Goal: Download file/media

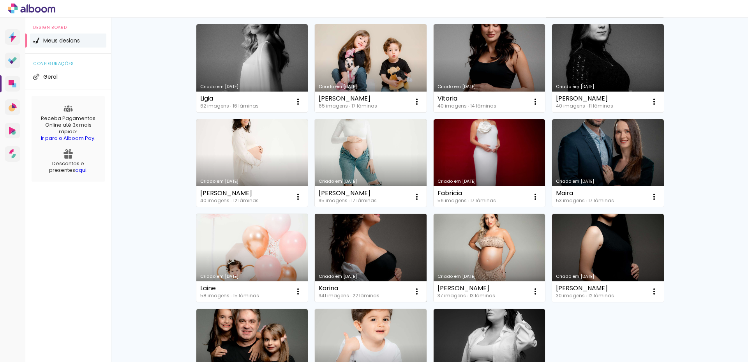
scroll to position [78, 0]
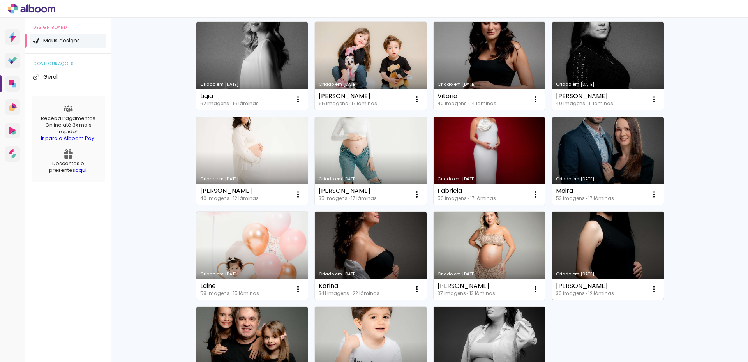
click at [619, 246] on link "Criado em [DATE]" at bounding box center [608, 256] width 112 height 88
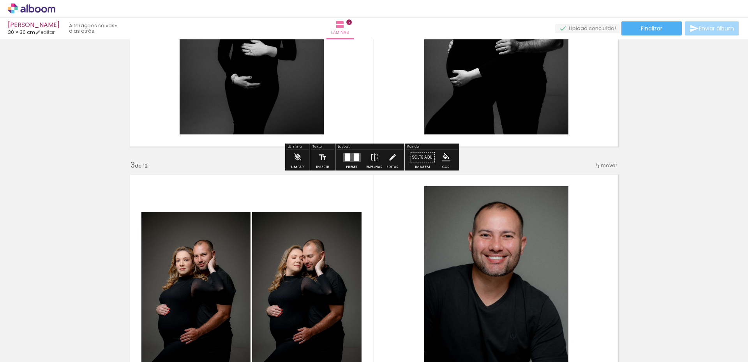
scroll to position [273, 0]
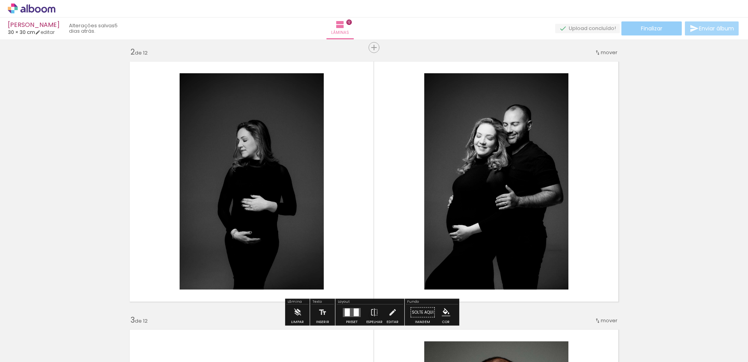
click at [653, 34] on paper-button "Finalizar" at bounding box center [652, 28] width 60 height 14
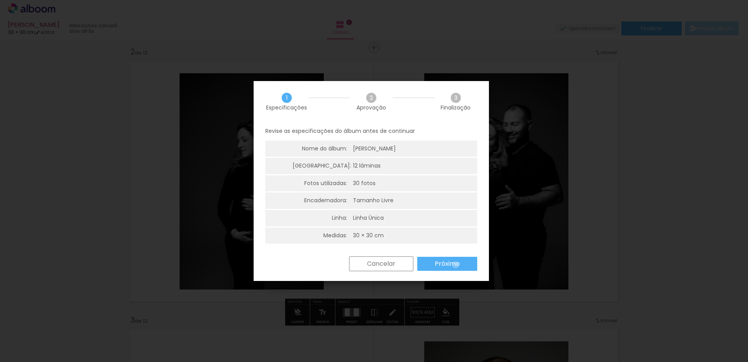
click at [0, 0] on slot "Próximo" at bounding box center [0, 0] width 0 height 0
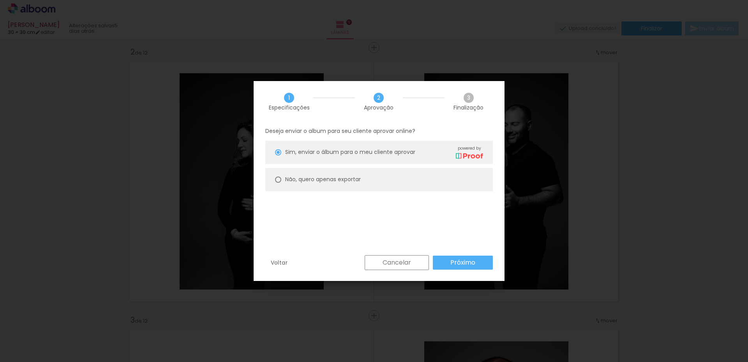
drag, startPoint x: 310, startPoint y: 178, endPoint x: 391, endPoint y: 234, distance: 98.9
click at [0, 0] on slot "Não, quero apenas exportar" at bounding box center [0, 0] width 0 height 0
type paper-radio-button "on"
click at [480, 260] on paper-button "Próximo" at bounding box center [463, 263] width 60 height 14
type input "Alta, 300 DPI"
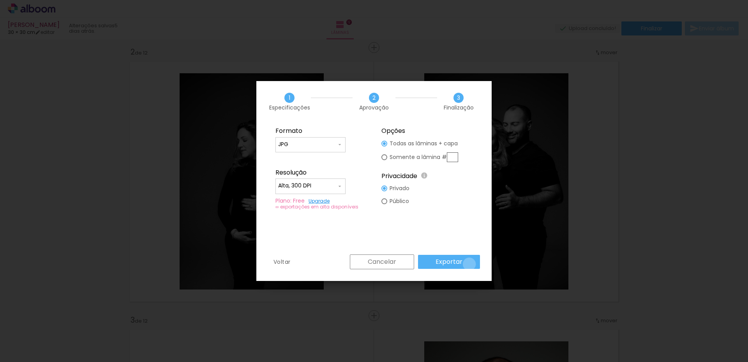
click at [471, 264] on paper-button "Exportar" at bounding box center [449, 262] width 62 height 14
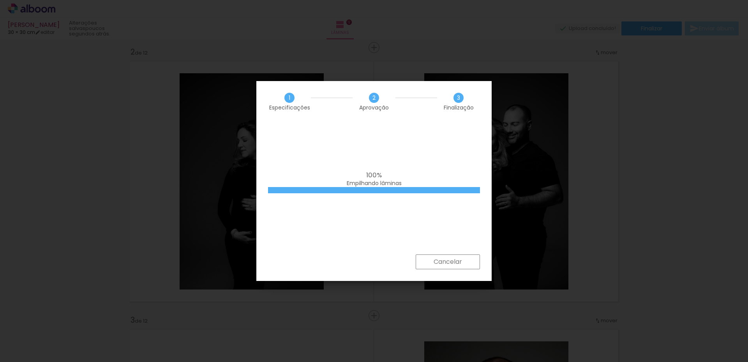
click at [88, 185] on iron-overlay-backdrop at bounding box center [374, 181] width 748 height 362
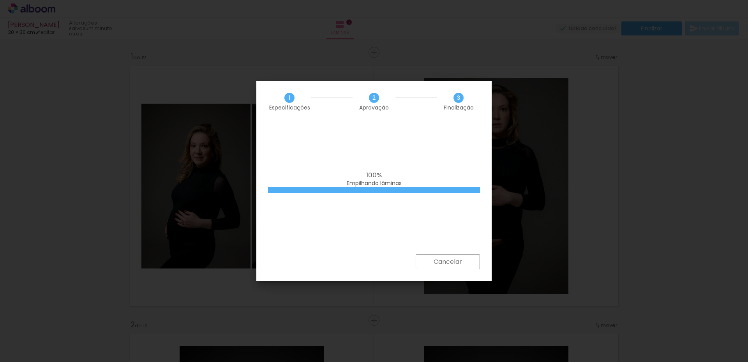
scroll to position [273, 0]
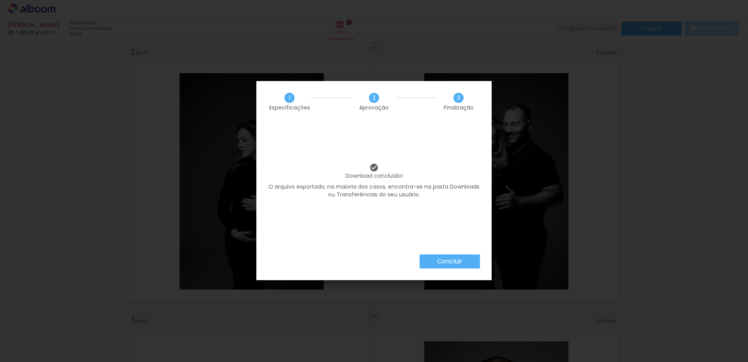
click at [0, 0] on slot "Concluir" at bounding box center [0, 0] width 0 height 0
